Goal: Information Seeking & Learning: Learn about a topic

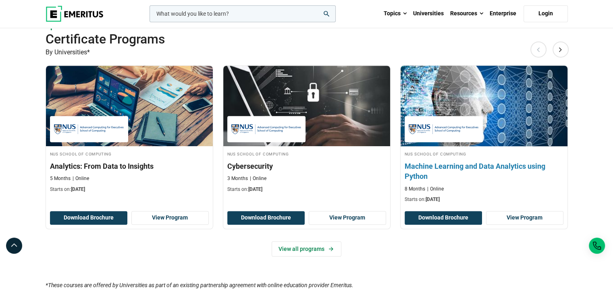
click at [496, 176] on h3 "Machine Learning and Data Analytics using Python" at bounding box center [484, 171] width 159 height 20
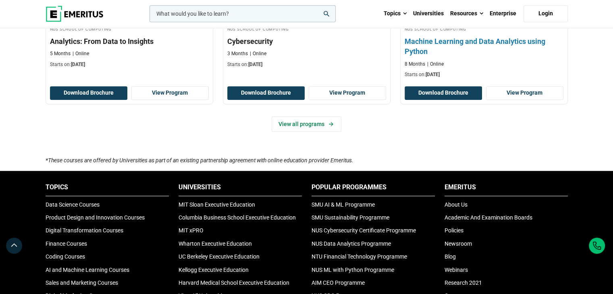
scroll to position [635, 0]
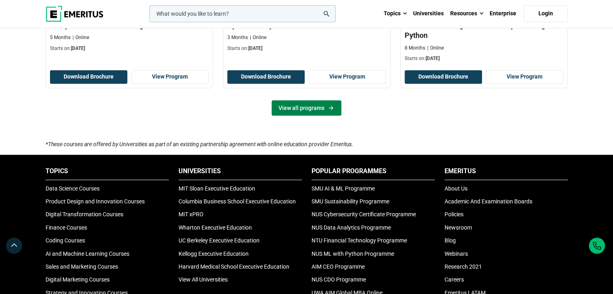
click at [334, 106] on icon at bounding box center [331, 108] width 7 height 6
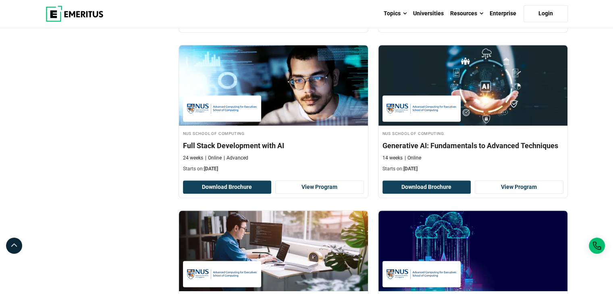
scroll to position [431, 0]
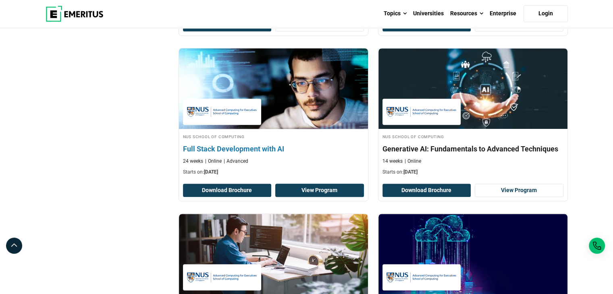
click at [292, 190] on link "View Program" at bounding box center [319, 191] width 89 height 14
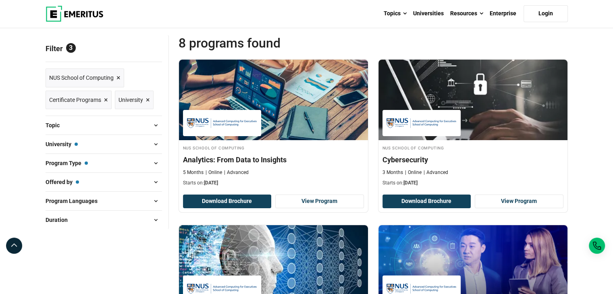
scroll to position [93, 0]
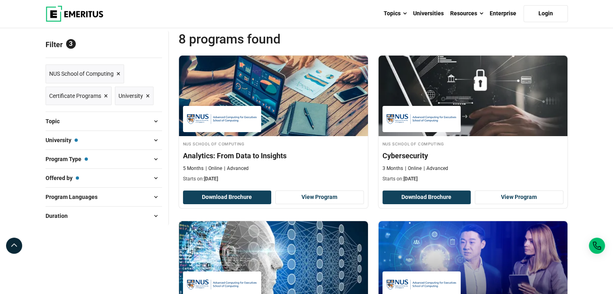
click at [140, 129] on div "Topic AI and Machine Learning ( 2 ) Business Analytics ( 1 ) Coding ( 3 ) Cyber…" at bounding box center [104, 121] width 117 height 19
click at [147, 119] on button "Topic" at bounding box center [104, 121] width 117 height 12
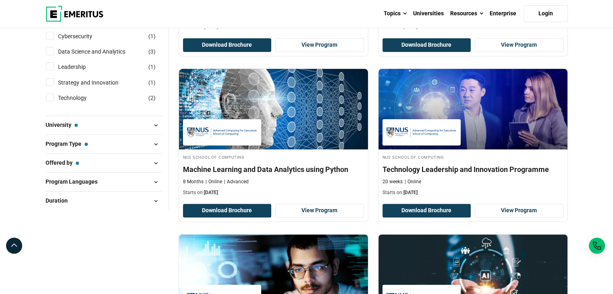
scroll to position [245, 0]
click at [129, 124] on button "University — NUS School of Computing" at bounding box center [104, 125] width 117 height 12
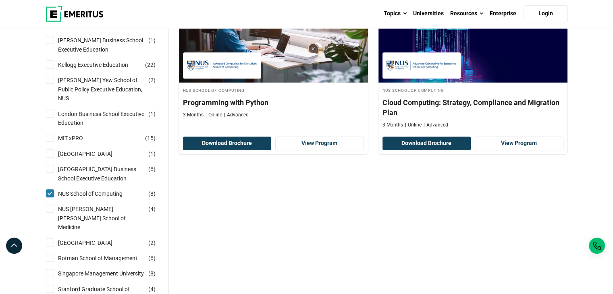
scroll to position [655, 0]
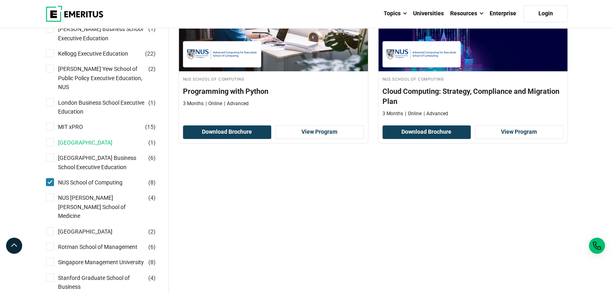
click at [128, 138] on link "Nanyang Technological University" at bounding box center [93, 142] width 71 height 9
checkbox input "true"
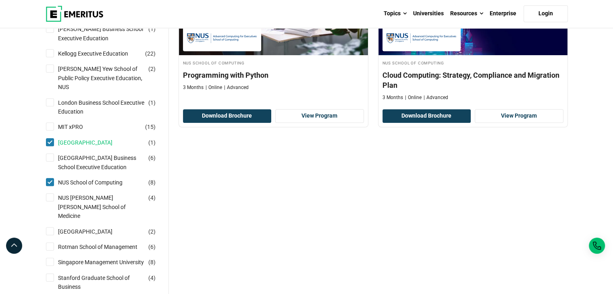
scroll to position [554, 0]
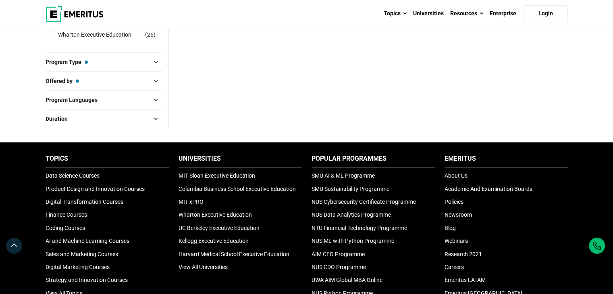
scroll to position [1045, 0]
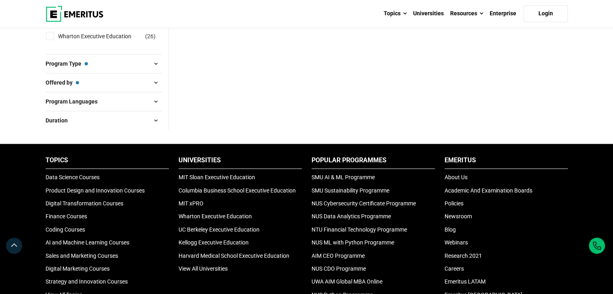
click at [107, 115] on button "Duration" at bounding box center [104, 121] width 117 height 12
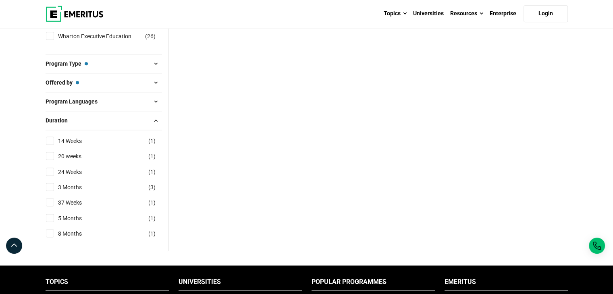
scroll to position [1003, 0]
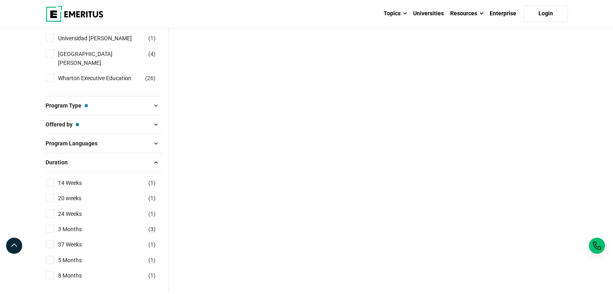
click at [107, 119] on button "Offered by — University" at bounding box center [104, 125] width 117 height 12
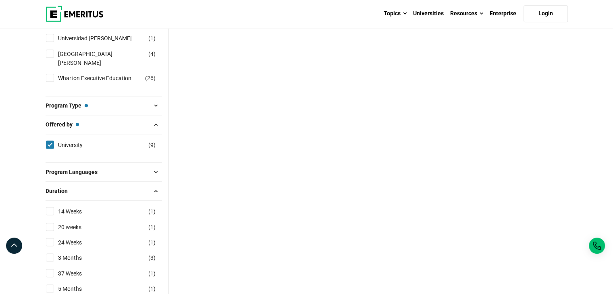
click at [113, 100] on button "Program Type — Certificate Programs" at bounding box center [104, 106] width 117 height 12
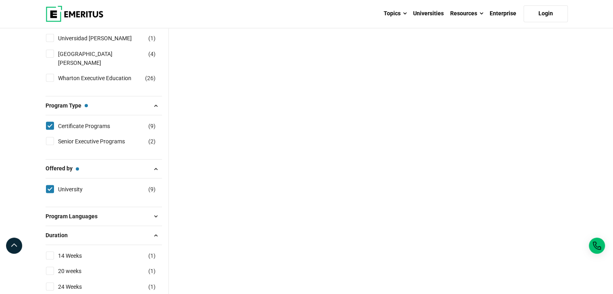
scroll to position [1077, 0]
